Goal: Find specific page/section: Find specific page/section

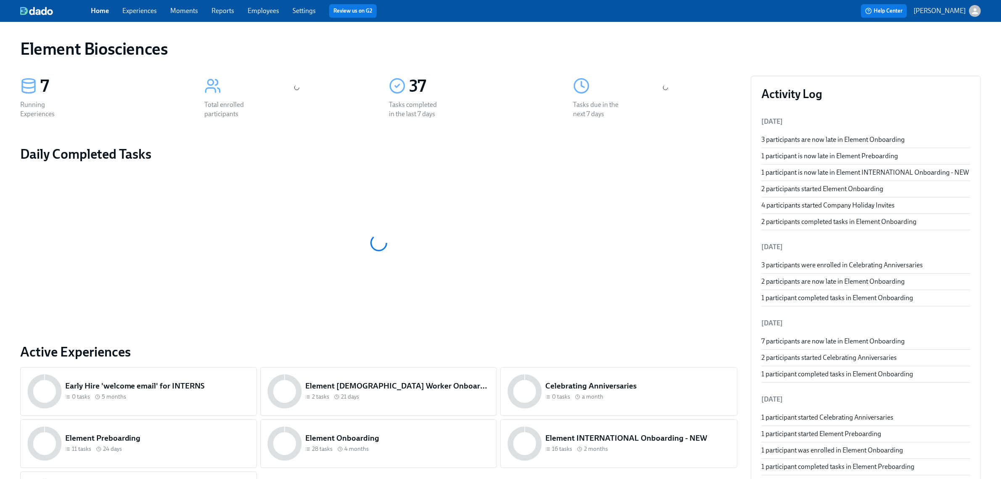
click at [140, 13] on link "Experiences" at bounding box center [139, 11] width 34 height 8
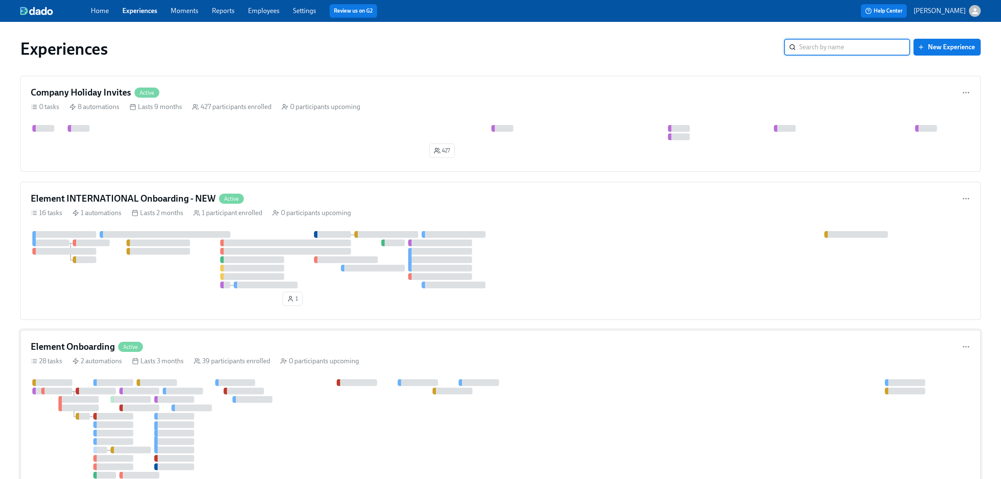
click at [348, 353] on div "Element Onboarding Active" at bounding box center [501, 346] width 940 height 13
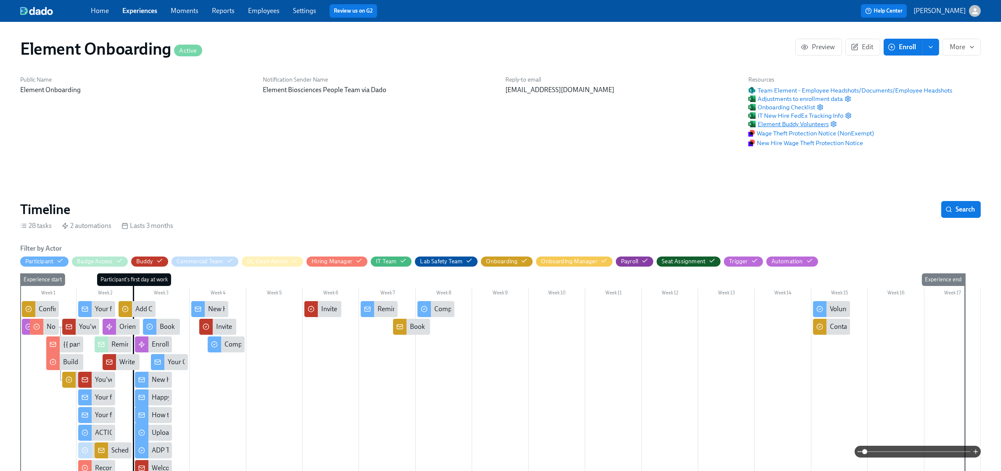
scroll to position [0, 9963]
click at [794, 124] on span "Element Buddy Volunteers" at bounding box center [789, 124] width 80 height 8
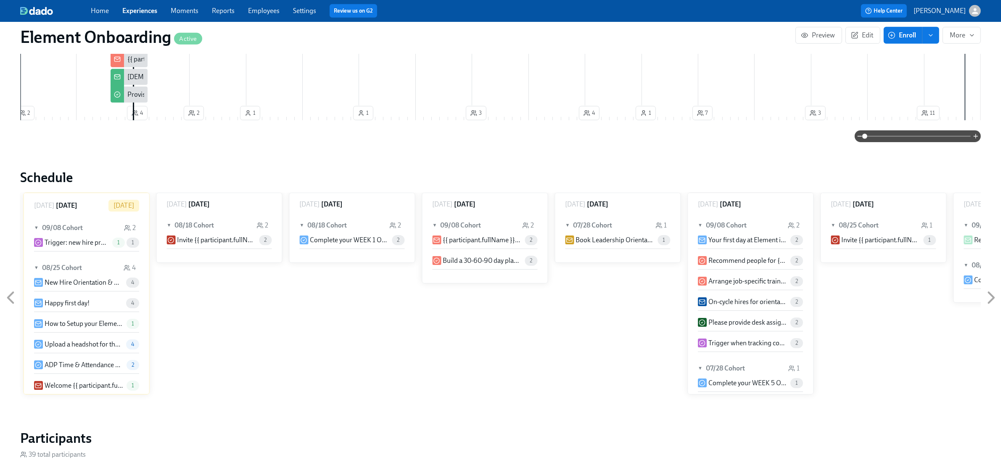
scroll to position [683, 0]
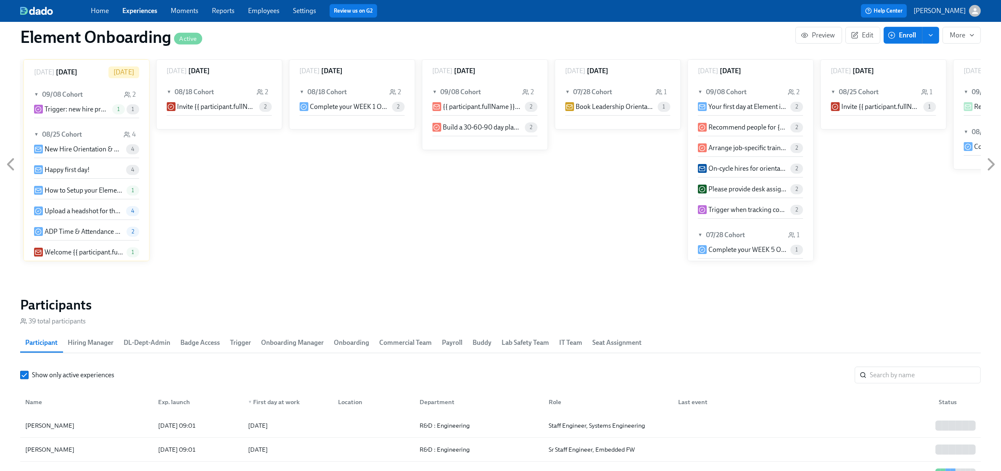
click at [482, 344] on span "Buddy" at bounding box center [482, 343] width 19 height 12
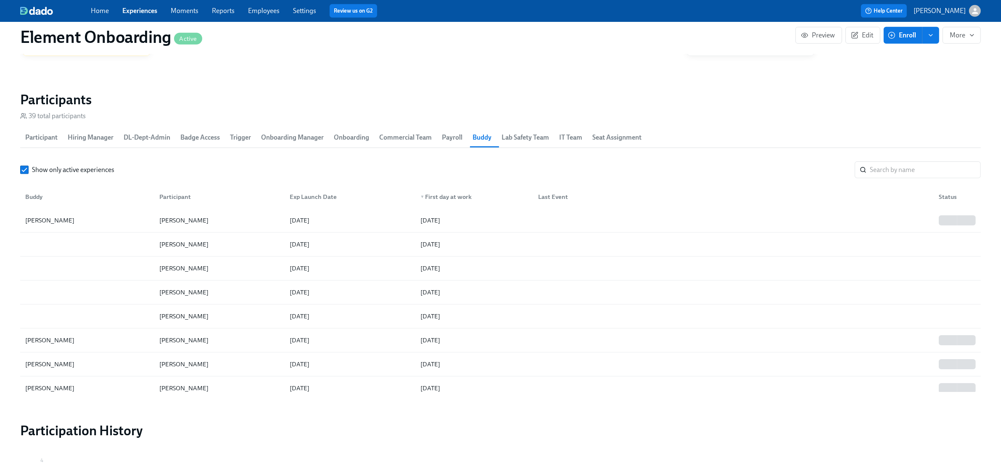
scroll to position [946, 0]
